Goal: Task Accomplishment & Management: Manage account settings

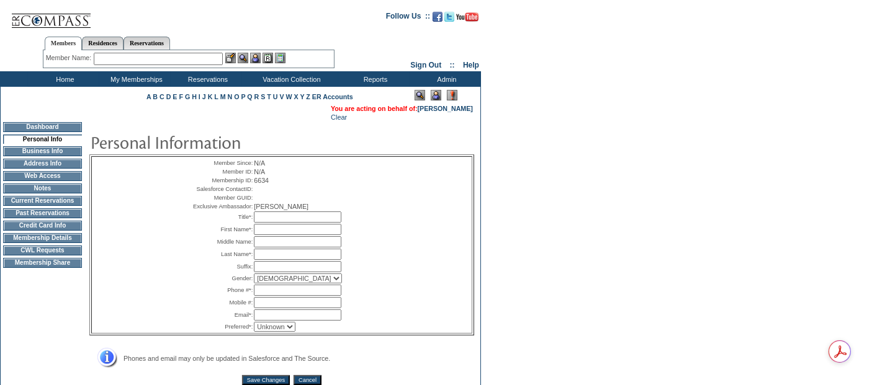
click at [315, 223] on input "text" at bounding box center [298, 217] width 88 height 11
type input "Mr."
type input "Jack"
type input "[PERSON_NAME]"
click at [297, 296] on input "text" at bounding box center [298, 290] width 88 height 11
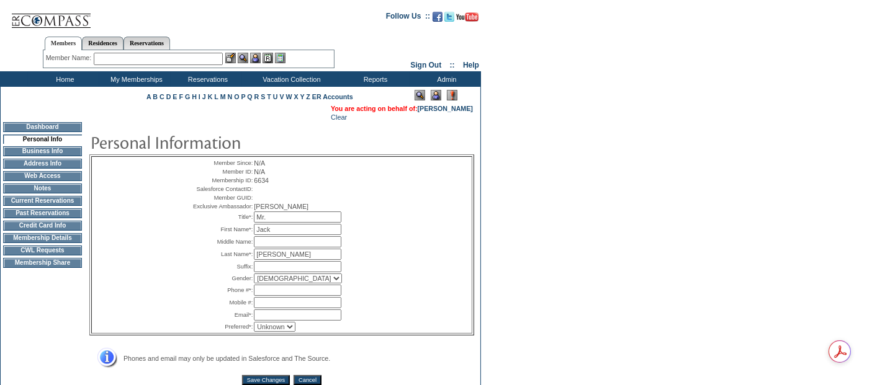
paste input "616 -666-0929"
type input "616 -666-0929"
click at [289, 308] on input "text" at bounding box center [298, 302] width 88 height 11
paste input "616 -666-0929"
type input "616 -666-0929"
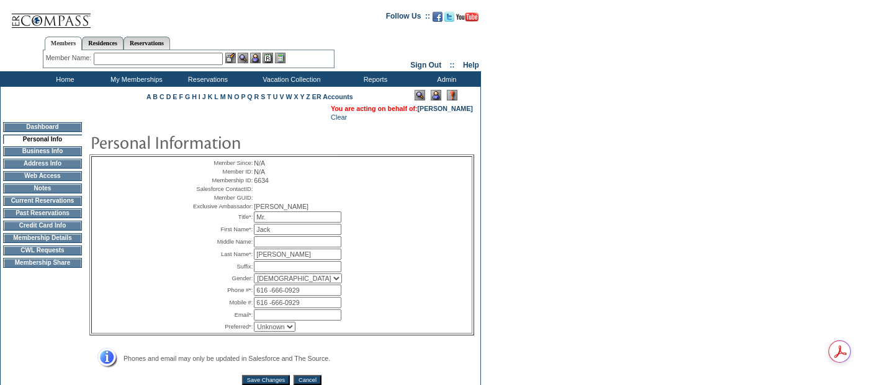
click at [272, 296] on input "616 -666-0929" at bounding box center [298, 290] width 88 height 11
type input "[PHONE_NUMBER]"
click at [271, 308] on input "616 -666-0929" at bounding box center [298, 302] width 88 height 11
type input "[PHONE_NUMBER]"
click at [317, 321] on input "text" at bounding box center [298, 315] width 88 height 11
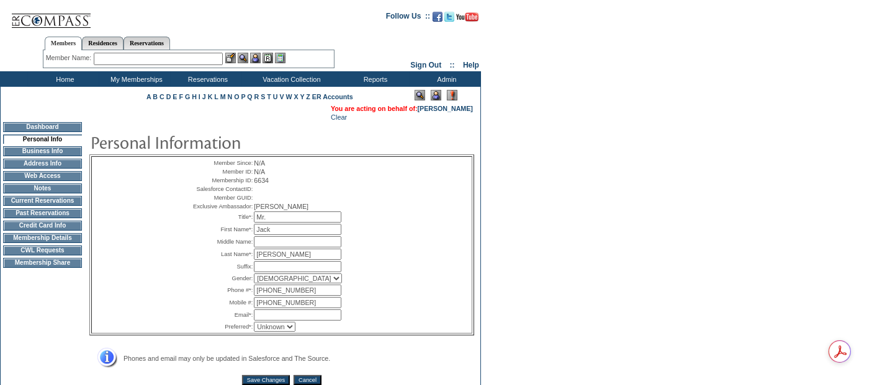
paste input "[EMAIL_ADDRESS][DOMAIN_NAME]"
type input "[EMAIL_ADDRESS][DOMAIN_NAME]"
click at [514, 294] on form "Follow Us ::" at bounding box center [434, 232] width 868 height 459
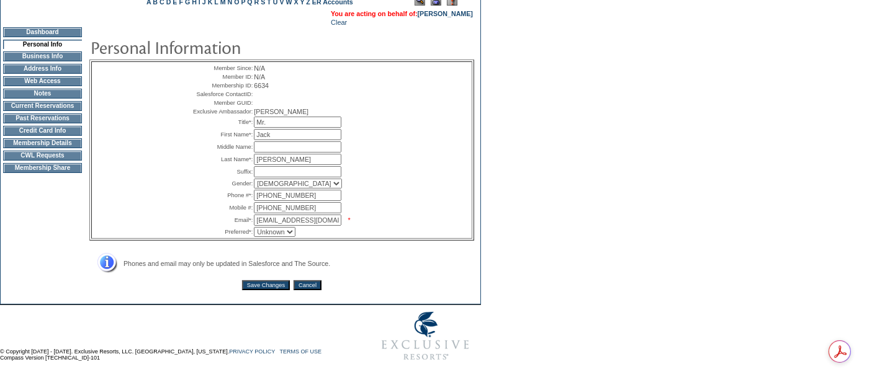
scroll to position [108, 0]
click at [341, 223] on input "[EMAIL_ADDRESS][DOMAIN_NAME]" at bounding box center [298, 220] width 88 height 11
drag, startPoint x: 335, startPoint y: 224, endPoint x: 232, endPoint y: 217, distance: 103.3
click at [232, 217] on tr "Email*: [EMAIL_ADDRESS][DOMAIN_NAME] * *" at bounding box center [282, 220] width 184 height 11
type input "[EMAIL_ADDRESS][DOMAIN_NAME]"
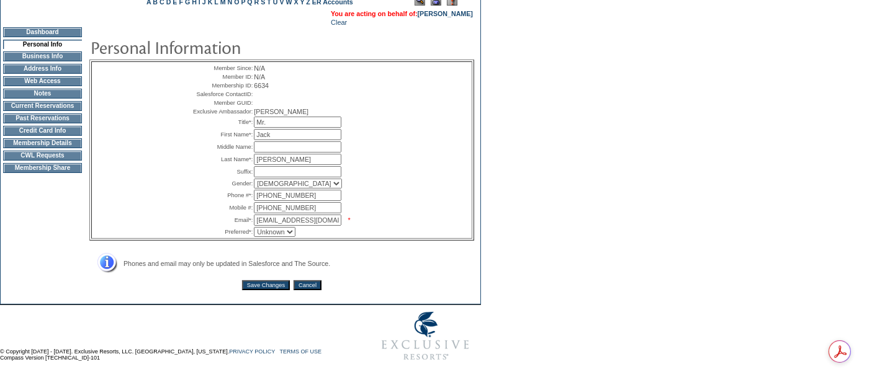
click at [394, 265] on div "Phones and email may only be updated in Salesforce and The Source." at bounding box center [281, 263] width 385 height 20
click at [261, 278] on td "Member Since: N/A Member ID: N/A Membership ID: 6634 Salesforce ContactID: Memb…" at bounding box center [281, 161] width 385 height 269
click at [264, 282] on input "Save Changes" at bounding box center [266, 286] width 48 height 10
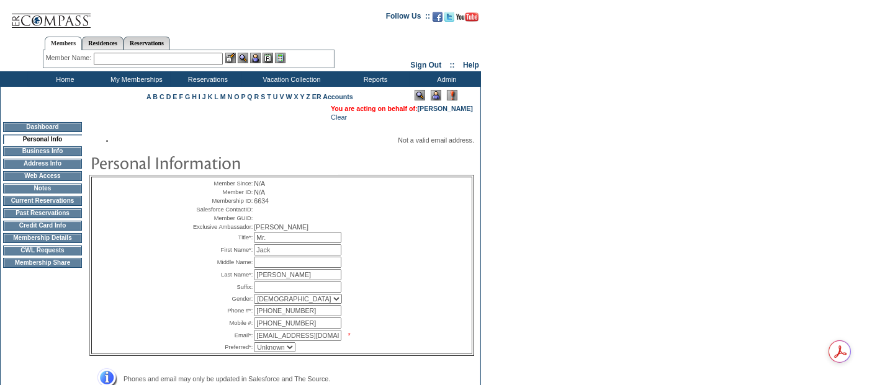
scroll to position [128, 0]
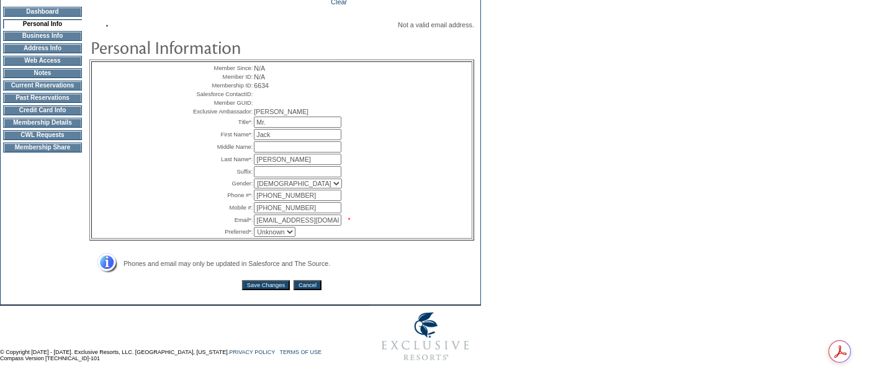
drag, startPoint x: 286, startPoint y: 167, endPoint x: 247, endPoint y: 158, distance: 39.6
click at [247, 158] on table "Member Since: N/A Member ID: N/A Membership ID: 6634 Salesforce ContactID: Memb…" at bounding box center [282, 150] width 186 height 176
click at [264, 151] on input "text" at bounding box center [298, 147] width 88 height 11
click at [271, 163] on input "text" at bounding box center [298, 159] width 88 height 11
type input "[PERSON_NAME]"
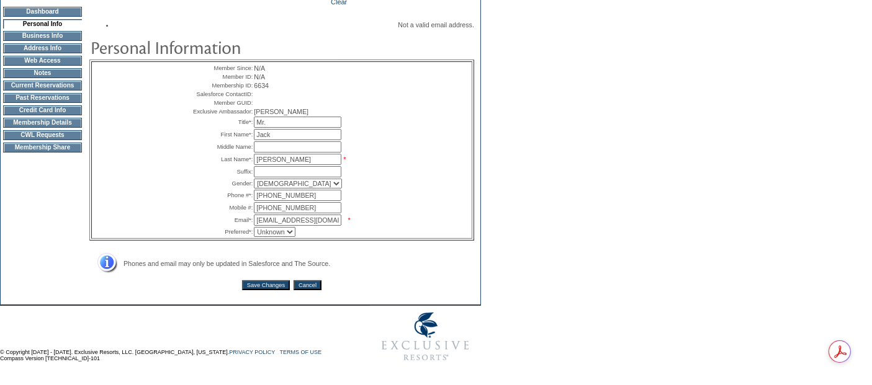
click at [439, 199] on div "Member Since: N/A Member ID: N/A Membership ID: 6634 Salesforce ContactID: Memb…" at bounding box center [282, 150] width 380 height 176
click at [340, 222] on input "[EMAIL_ADDRESS][DOMAIN_NAME]" at bounding box center [298, 220] width 88 height 11
click at [341, 220] on input "[EMAIL_ADDRESS][DOMAIN_NAME]" at bounding box center [298, 220] width 88 height 11
drag, startPoint x: 343, startPoint y: 220, endPoint x: 241, endPoint y: 212, distance: 101.4
click at [241, 212] on tbody "Member Since: N/A Member ID: N/A Membership ID: 6634 Salesforce ContactID: Memb…" at bounding box center [282, 150] width 184 height 174
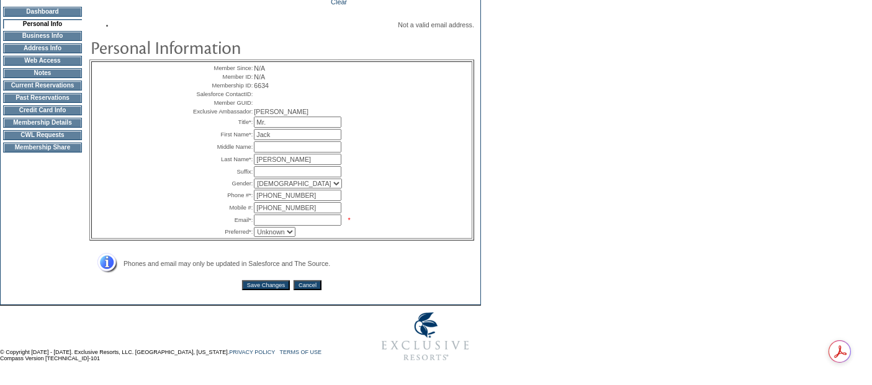
click at [268, 174] on input "text" at bounding box center [298, 171] width 88 height 11
click at [291, 162] on input "[PERSON_NAME]" at bounding box center [298, 159] width 88 height 11
click at [299, 128] on input "Mr." at bounding box center [298, 122] width 88 height 11
click at [330, 224] on input "text" at bounding box center [298, 220] width 88 height 11
click at [369, 223] on td "* *" at bounding box center [314, 220] width 120 height 11
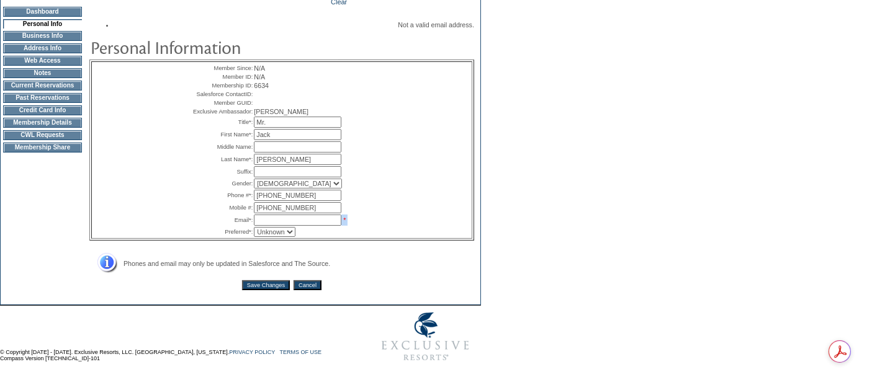
drag, startPoint x: 358, startPoint y: 221, endPoint x: 313, endPoint y: 223, distance: 44.1
click at [313, 223] on td "* *" at bounding box center [314, 220] width 120 height 11
click at [312, 223] on input "text" at bounding box center [298, 220] width 88 height 11
type input "[EMAIL_ADDRESS][DOMAIN_NAME]"
click at [402, 220] on div "Member Since: N/A Member ID: N/A Membership ID: 6634 Salesforce ContactID: Memb…" at bounding box center [282, 150] width 380 height 176
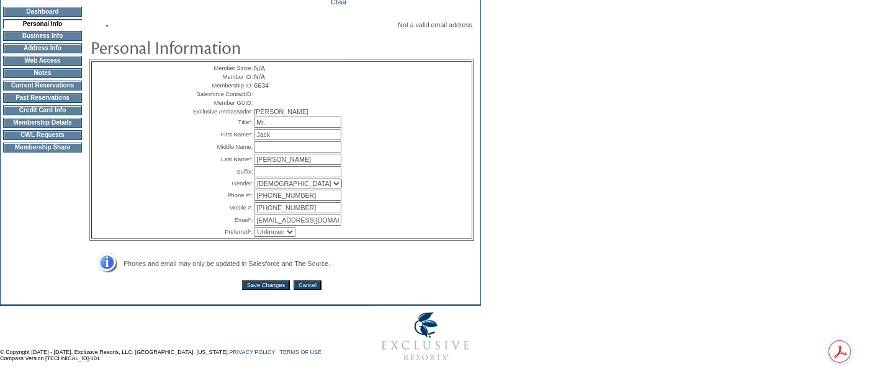
click at [264, 281] on input "Save Changes" at bounding box center [266, 286] width 48 height 10
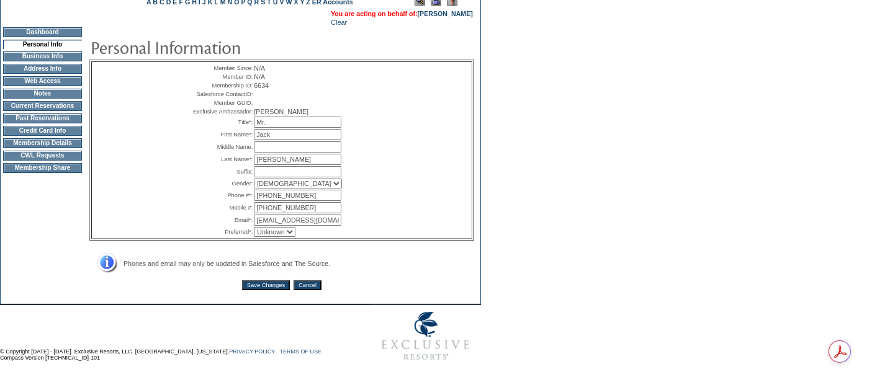
scroll to position [108, 0]
